Goal: Task Accomplishment & Management: Complete application form

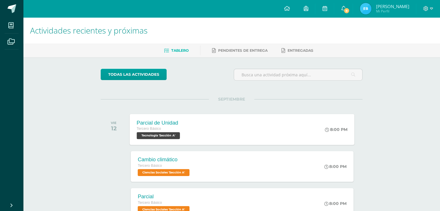
click at [177, 135] on span "Tecnología 'Sección A'" at bounding box center [158, 135] width 43 height 7
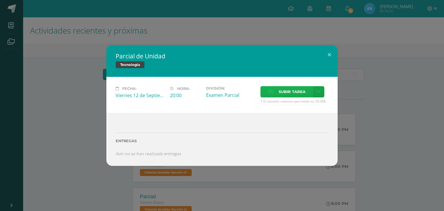
click at [278, 93] on label "Subir tarea" at bounding box center [287, 91] width 53 height 11
click at [0, 0] on input "Subir tarea" at bounding box center [0, 0] width 0 height 0
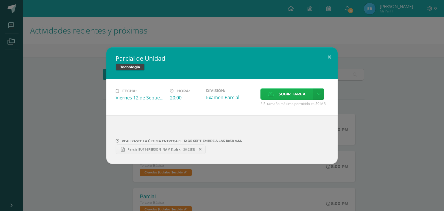
click at [273, 98] on label "Subir tarea" at bounding box center [287, 94] width 53 height 11
click at [0, 0] on input "Subir tarea" at bounding box center [0, 0] width 0 height 0
click at [330, 58] on button at bounding box center [329, 57] width 16 height 20
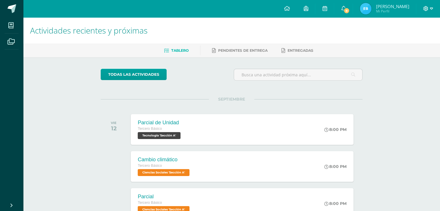
click at [425, 11] on span at bounding box center [428, 8] width 10 height 6
click at [410, 40] on span "Cerrar sesión" at bounding box center [413, 39] width 26 height 5
